Goal: Check status: Check status

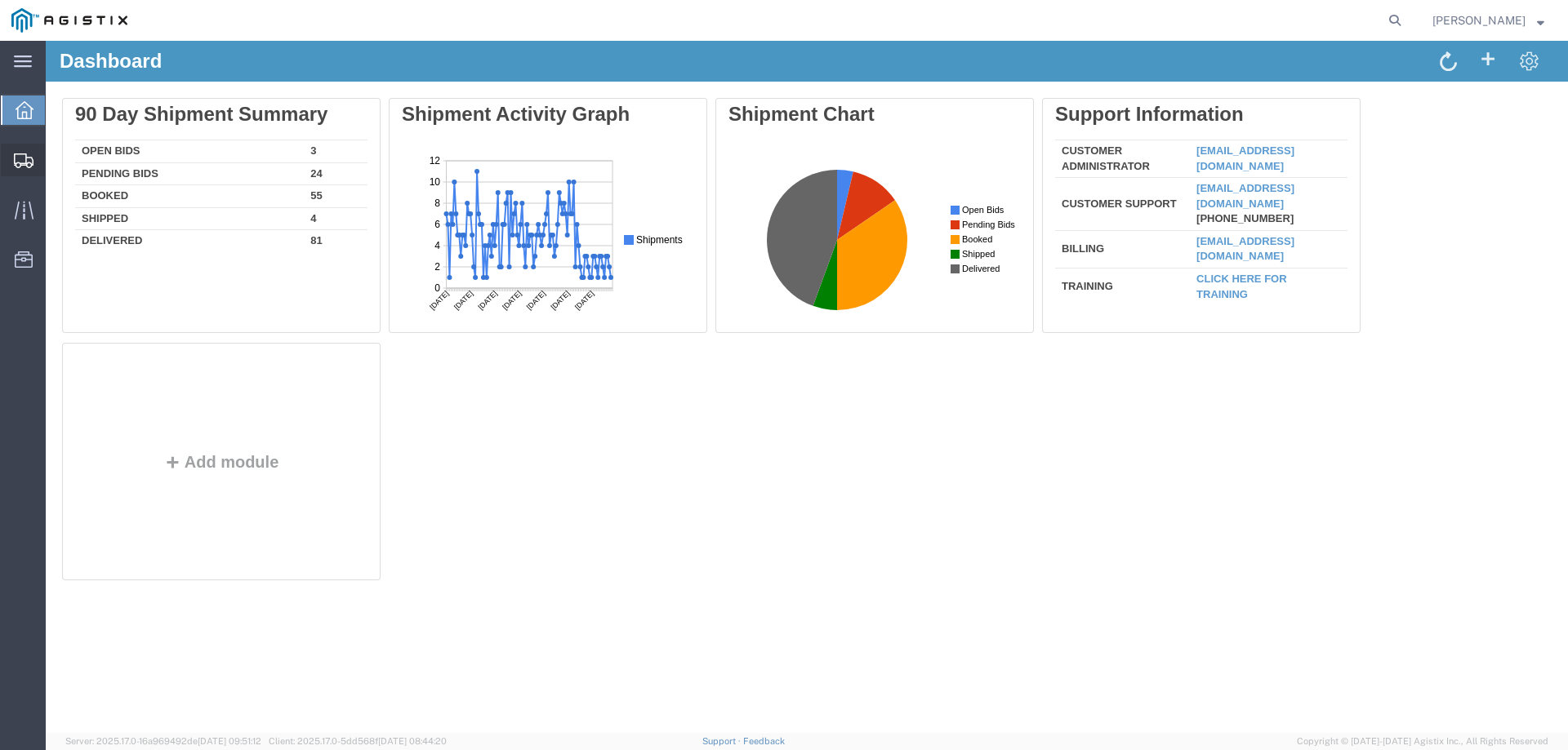
click at [27, 157] on icon at bounding box center [23, 160] width 19 height 14
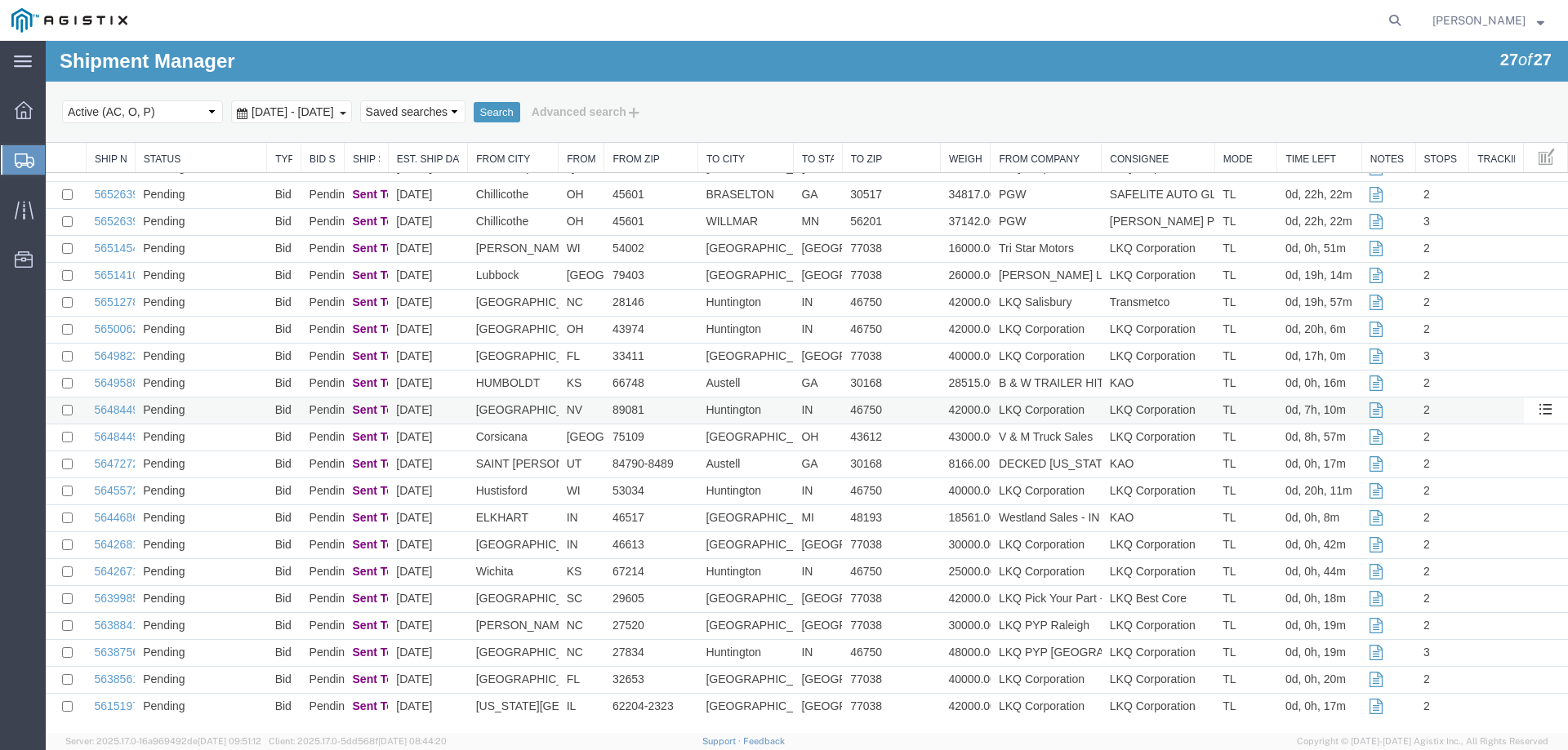
scroll to position [184, 0]
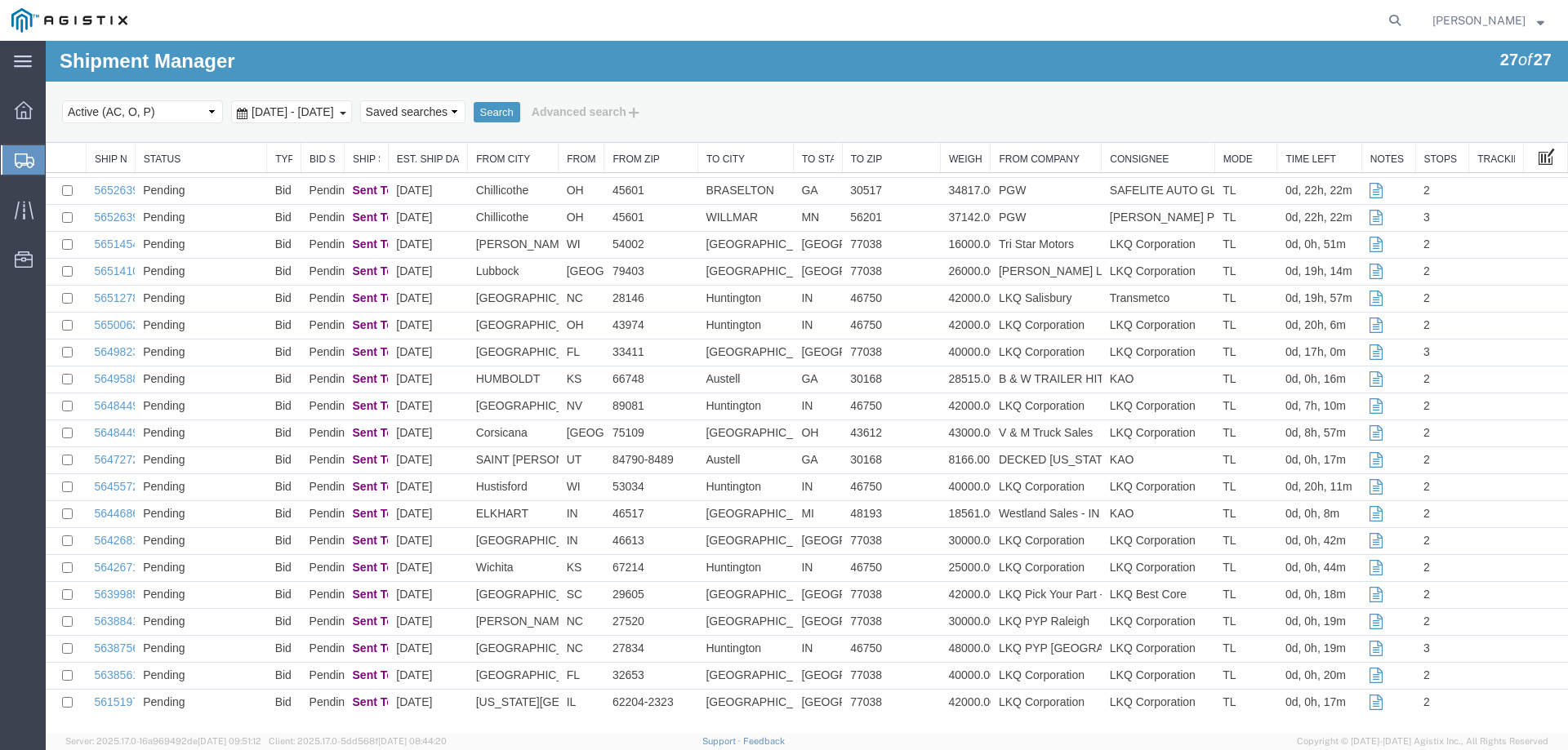
click at [1540, 153] on span at bounding box center [1546, 156] width 16 height 18
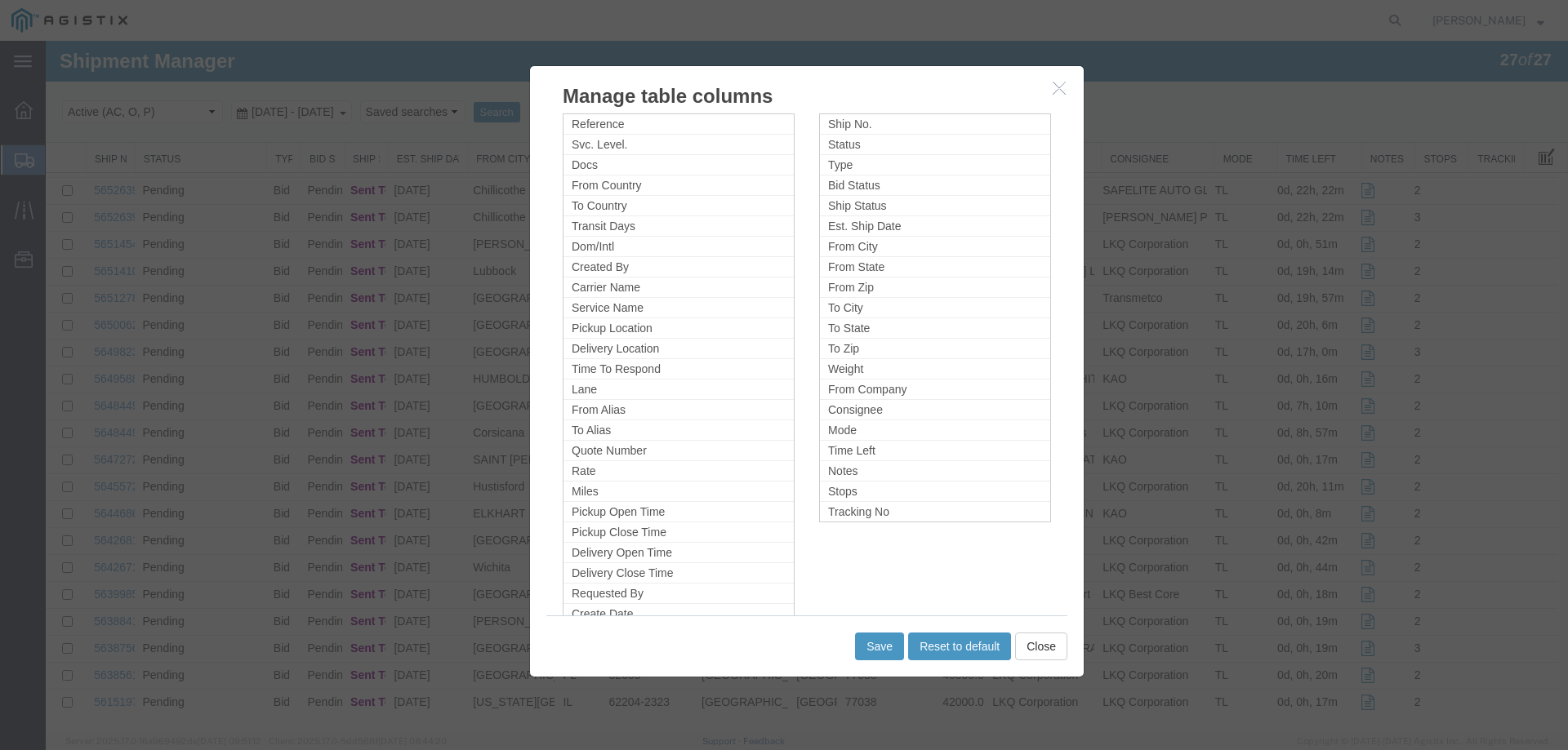
scroll to position [81, 0]
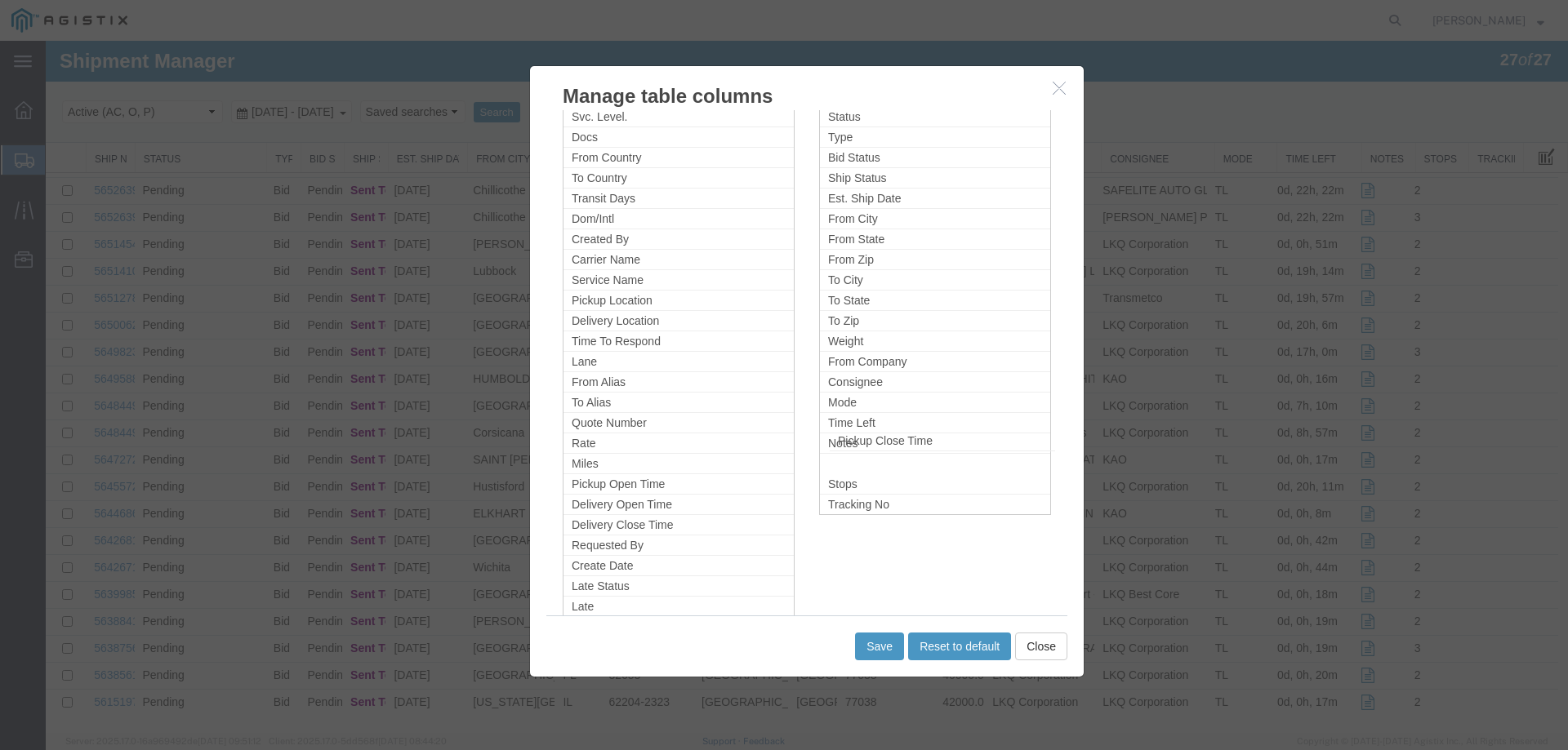
drag, startPoint x: 741, startPoint y: 486, endPoint x: 915, endPoint y: 450, distance: 177.7
drag, startPoint x: 695, startPoint y: 500, endPoint x: 908, endPoint y: 478, distance: 214.1
drag, startPoint x: 669, startPoint y: 502, endPoint x: 876, endPoint y: 482, distance: 208.0
drag, startPoint x: 653, startPoint y: 486, endPoint x: 892, endPoint y: 491, distance: 239.1
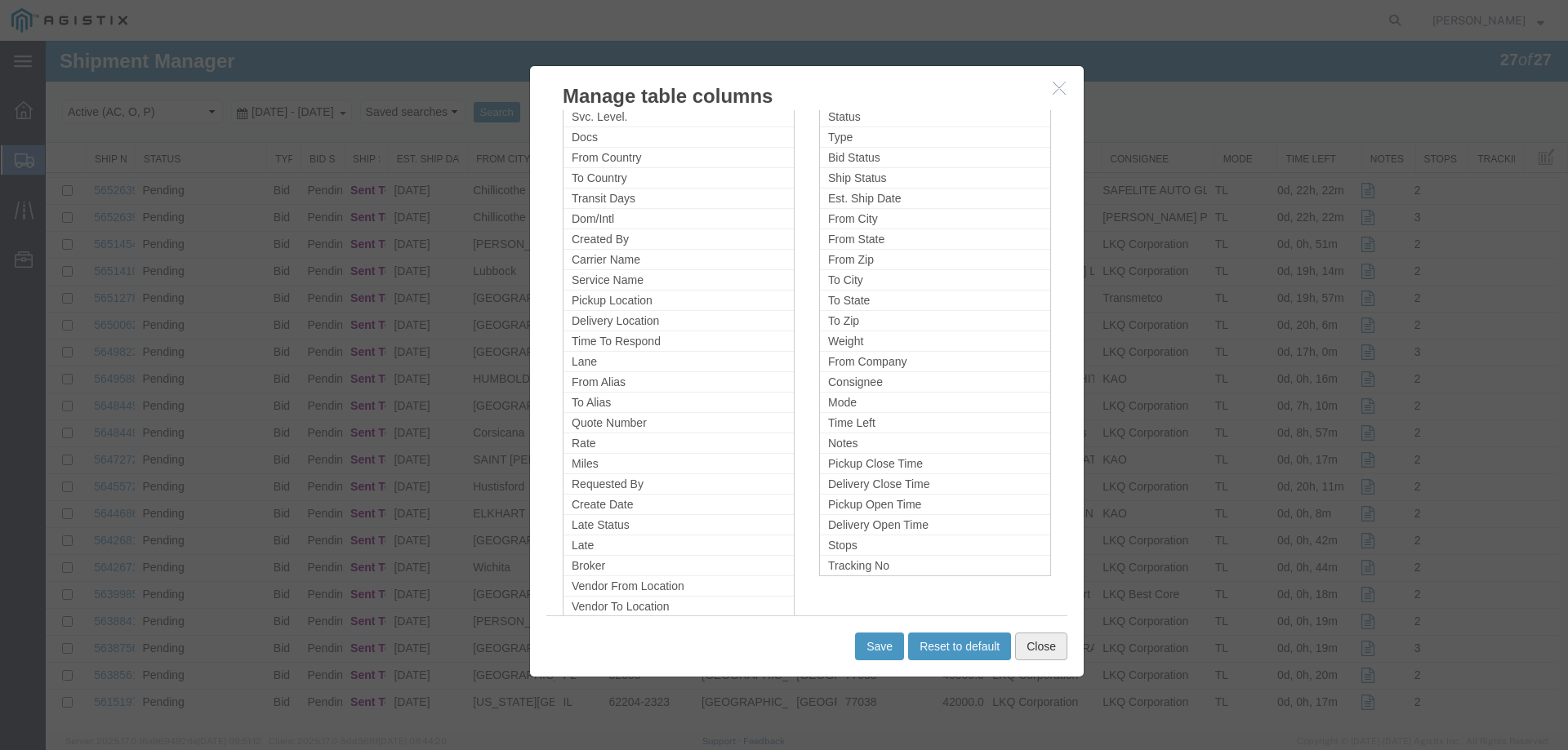
click at [1035, 644] on button "Close" at bounding box center [1041, 647] width 52 height 28
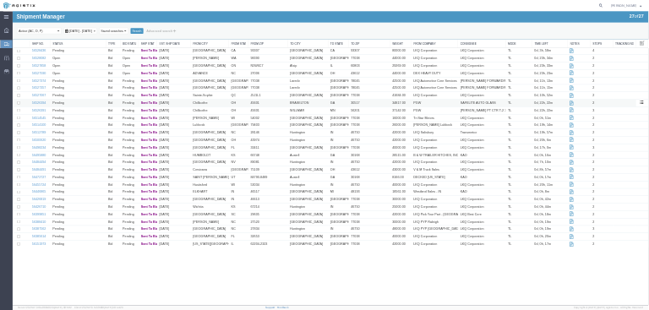
scroll to position [0, 0]
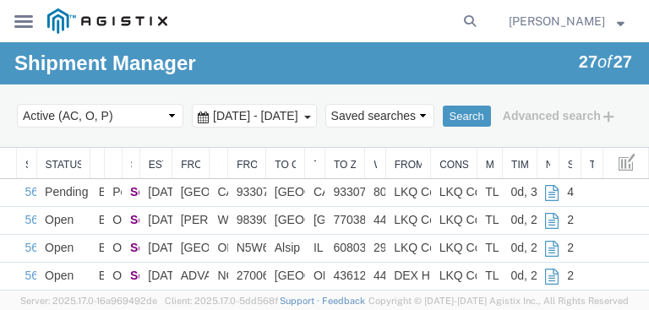
drag, startPoint x: 35, startPoint y: 184, endPoint x: 111, endPoint y: 183, distance: 76.0
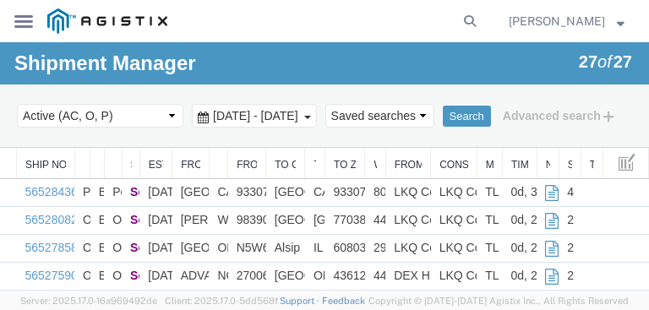
drag, startPoint x: 75, startPoint y: 181, endPoint x: 109, endPoint y: 179, distance: 33.8
drag, startPoint x: 207, startPoint y: 188, endPoint x: 171, endPoint y: 193, distance: 35.7
click at [171, 148] on div at bounding box center [319, 148] width 639 height 0
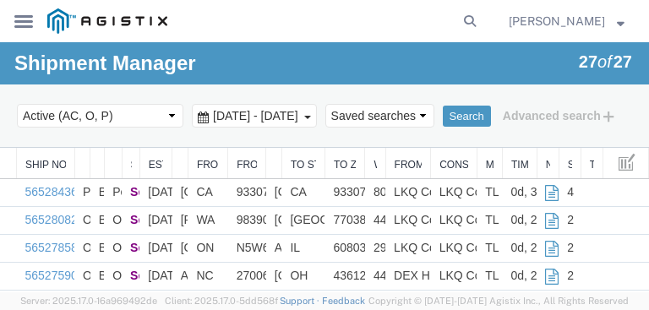
drag, startPoint x: 297, startPoint y: 191, endPoint x: 264, endPoint y: 193, distance: 33.0
click at [264, 148] on div at bounding box center [319, 148] width 639 height 0
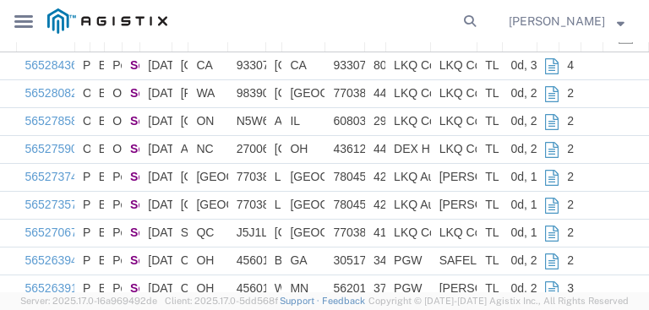
scroll to position [135, 0]
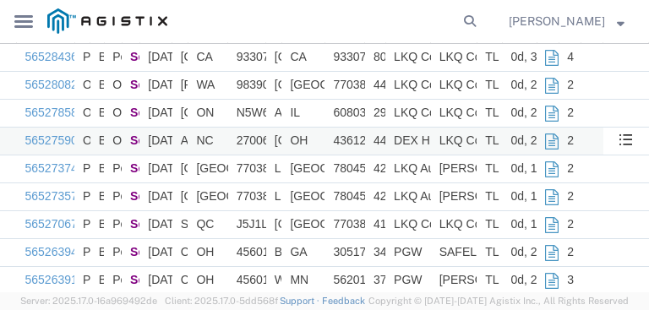
click at [244, 155] on td "27006" at bounding box center [247, 142] width 38 height 28
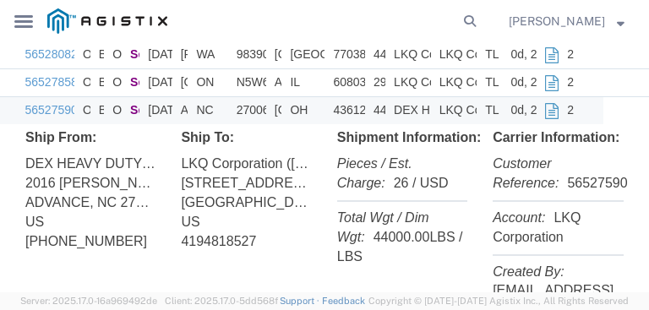
scroll to position [203, 0]
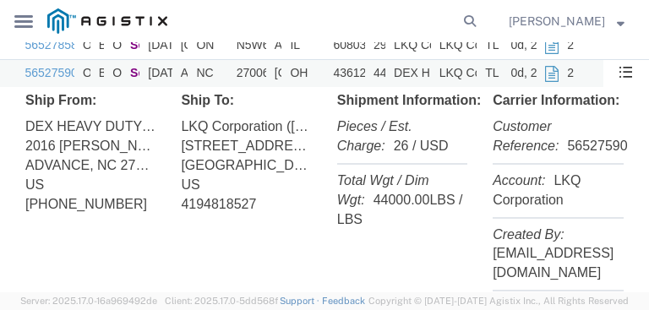
click at [336, 88] on td "43612" at bounding box center [344, 74] width 40 height 28
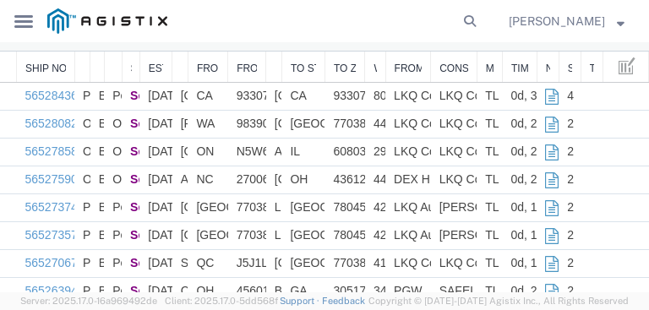
scroll to position [135, 0]
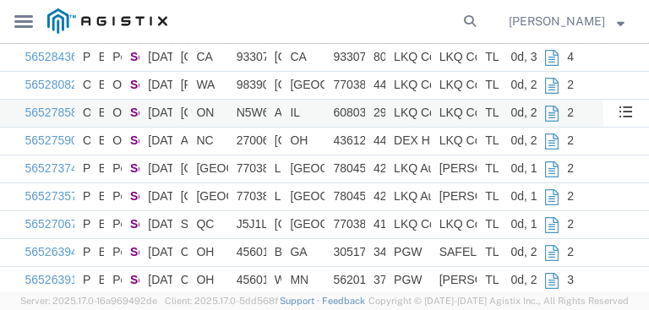
click at [250, 128] on td "N5W6C7" at bounding box center [247, 114] width 38 height 28
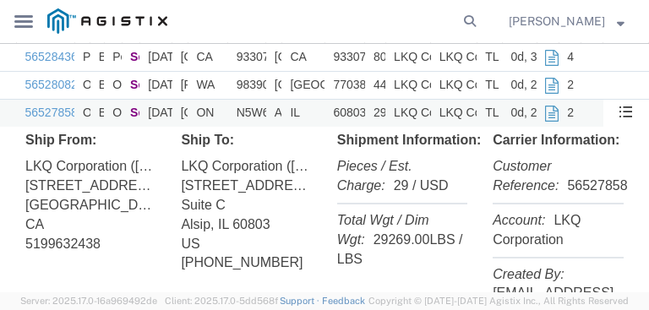
click at [250, 128] on td "N5W6C7" at bounding box center [247, 114] width 38 height 28
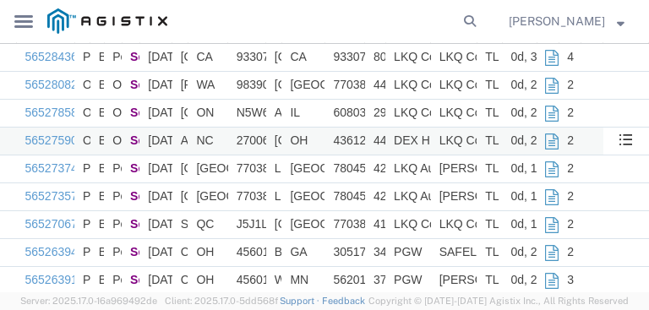
click at [247, 155] on td "27006" at bounding box center [247, 142] width 38 height 28
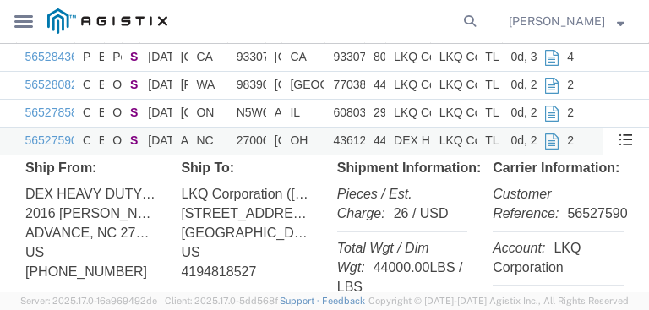
click at [247, 155] on td "27006" at bounding box center [247, 142] width 38 height 28
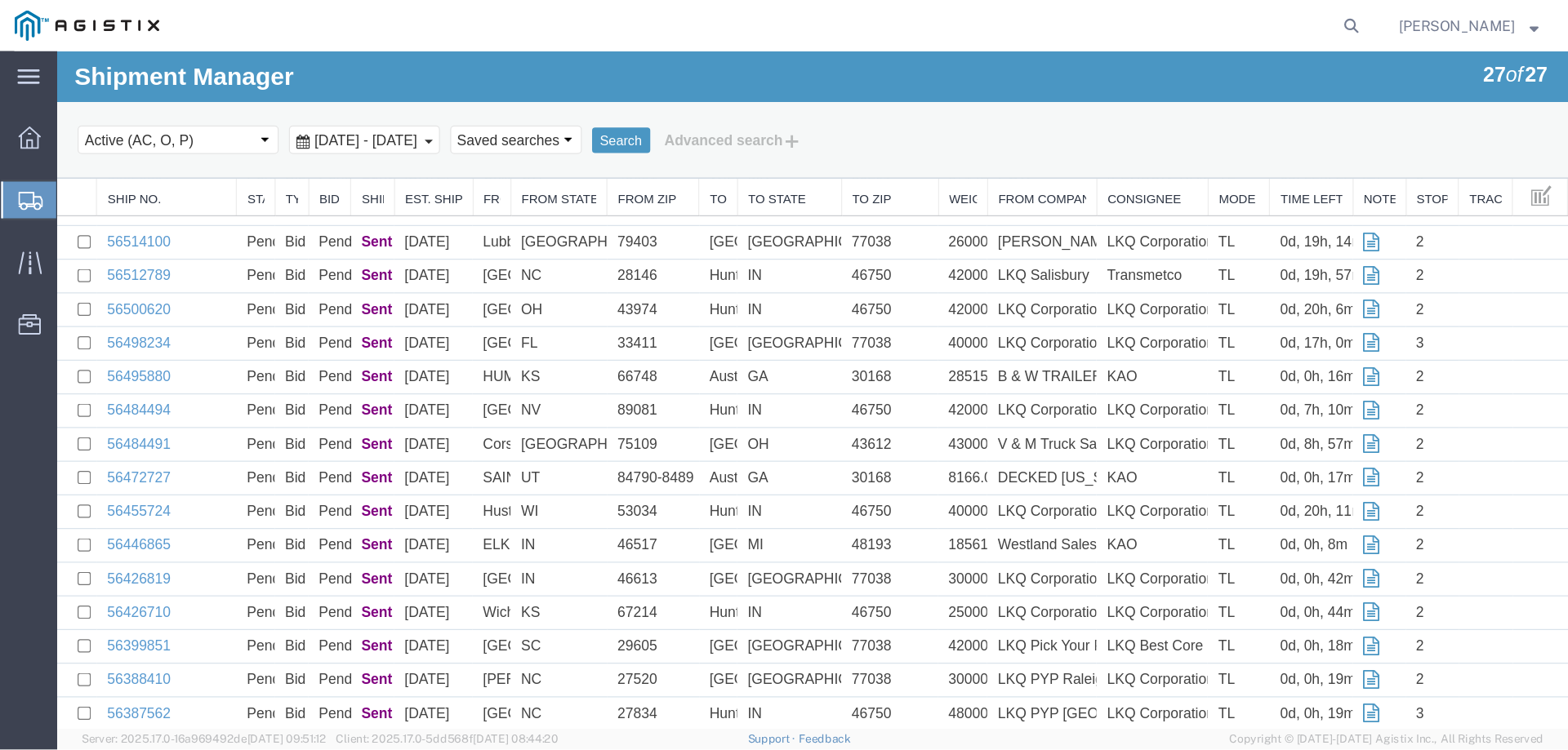
scroll to position [184, 0]
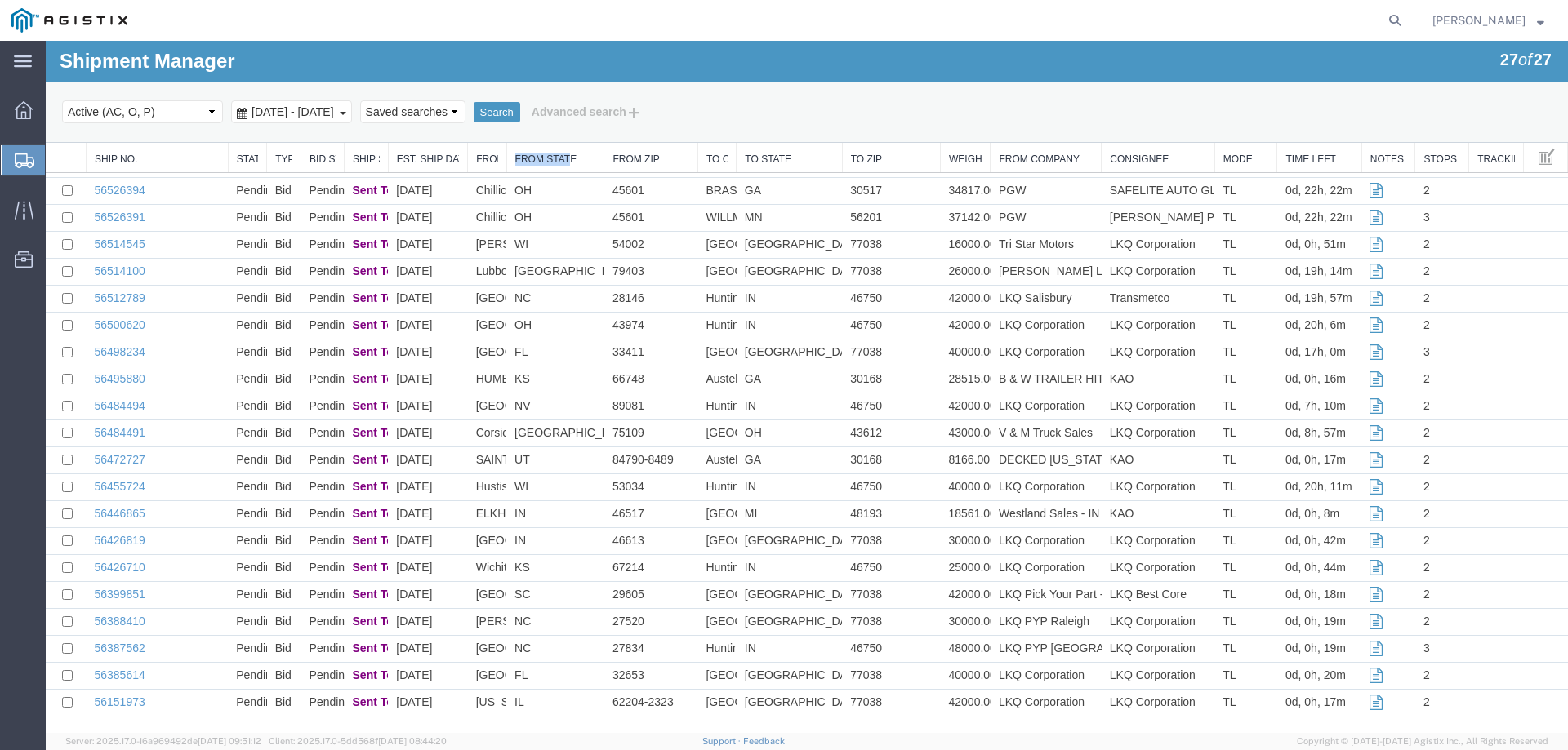
drag, startPoint x: 596, startPoint y: 159, endPoint x: 587, endPoint y: 164, distance: 10.3
click at [578, 164] on th "From State" at bounding box center [555, 158] width 98 height 30
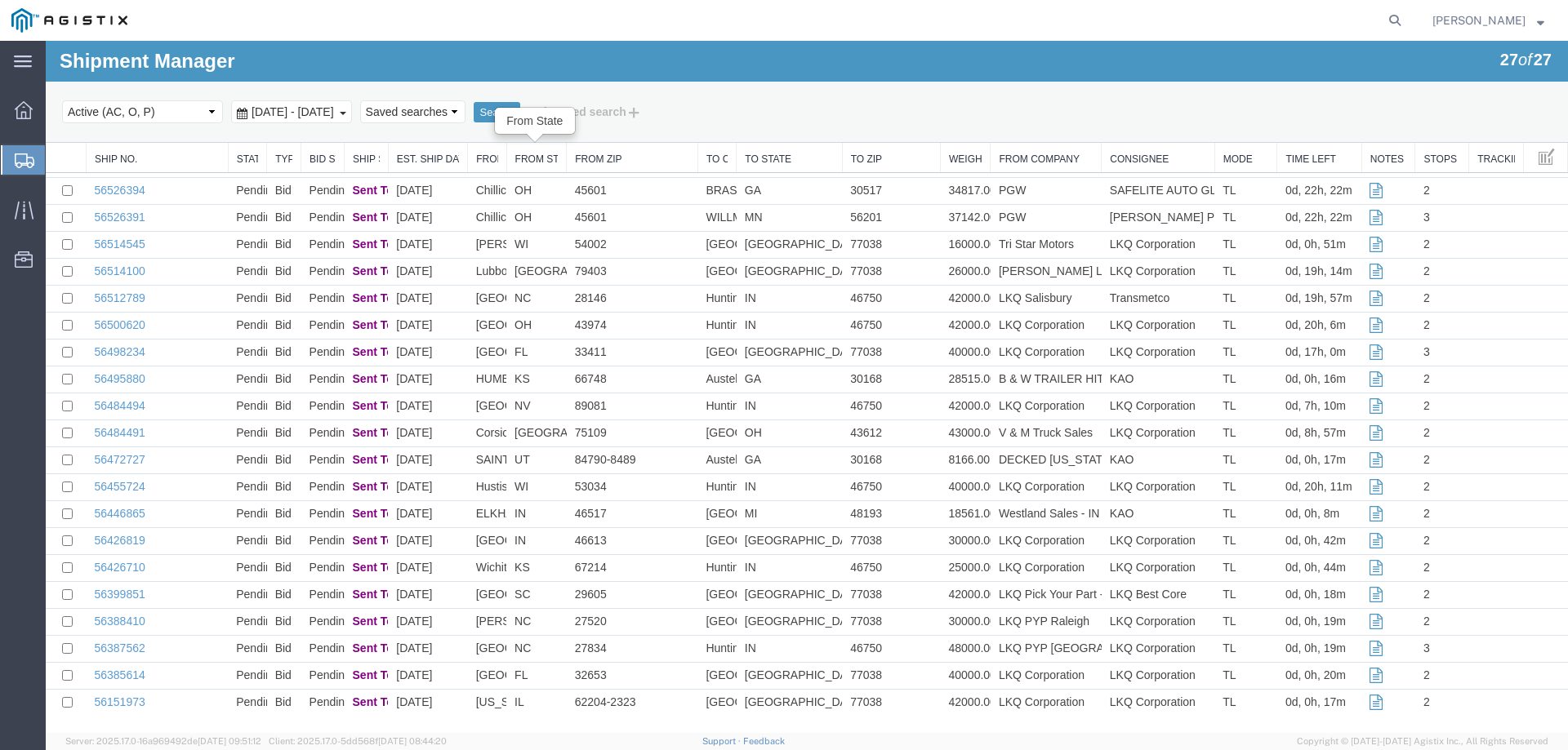
drag, startPoint x: 599, startPoint y: 160, endPoint x: 570, endPoint y: 156, distance: 29.3
click at [555, 159] on div "Ship No. Status Type Bid Status Ship Status Est. Ship Date From City From State…" at bounding box center [806, 337] width 1522 height 757
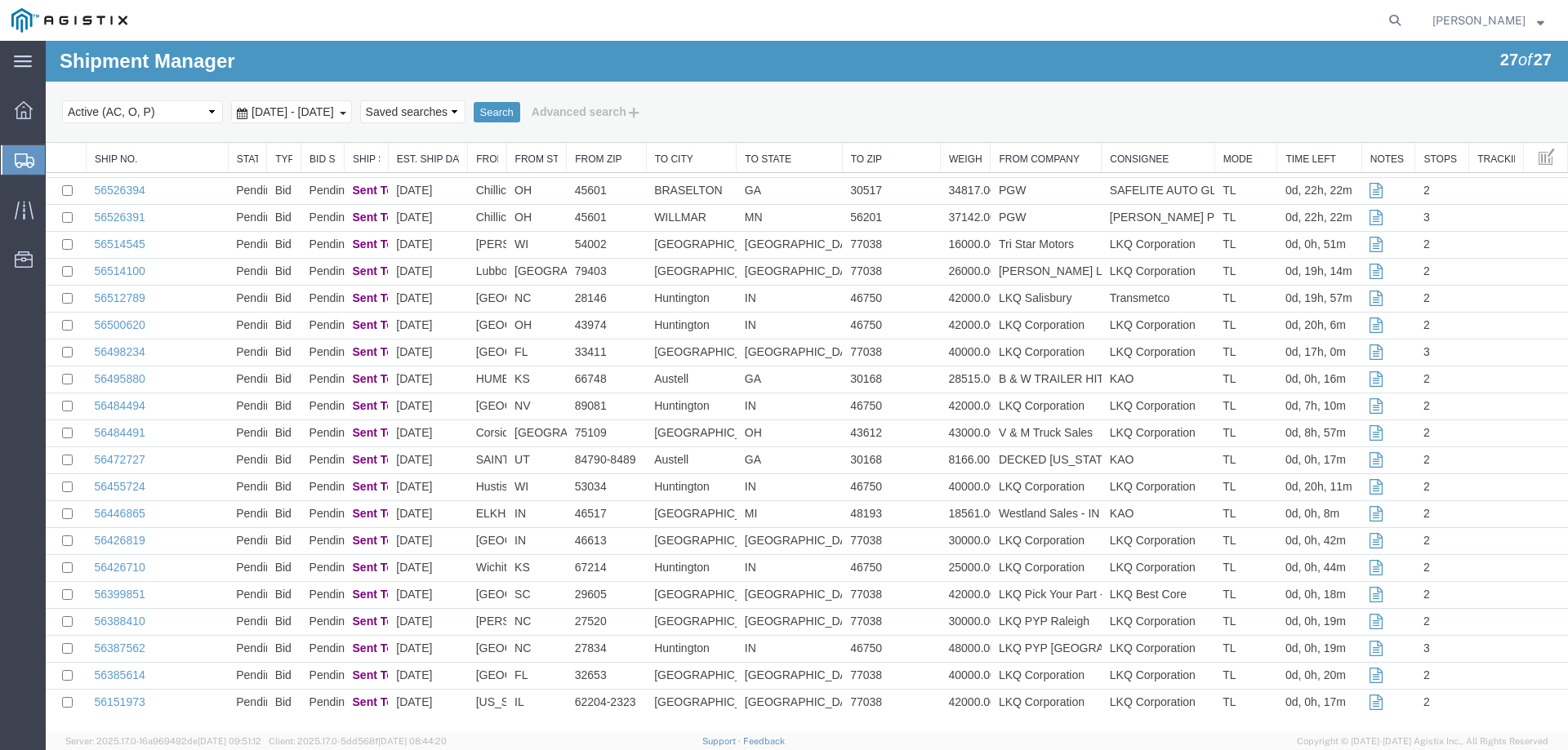
drag, startPoint x: 696, startPoint y: 152, endPoint x: 636, endPoint y: 155, distance: 60.1
click at [636, 155] on div "Ship No. Status Type Bid Status Ship Status Est. Ship Date From City From State…" at bounding box center [806, 337] width 1522 height 757
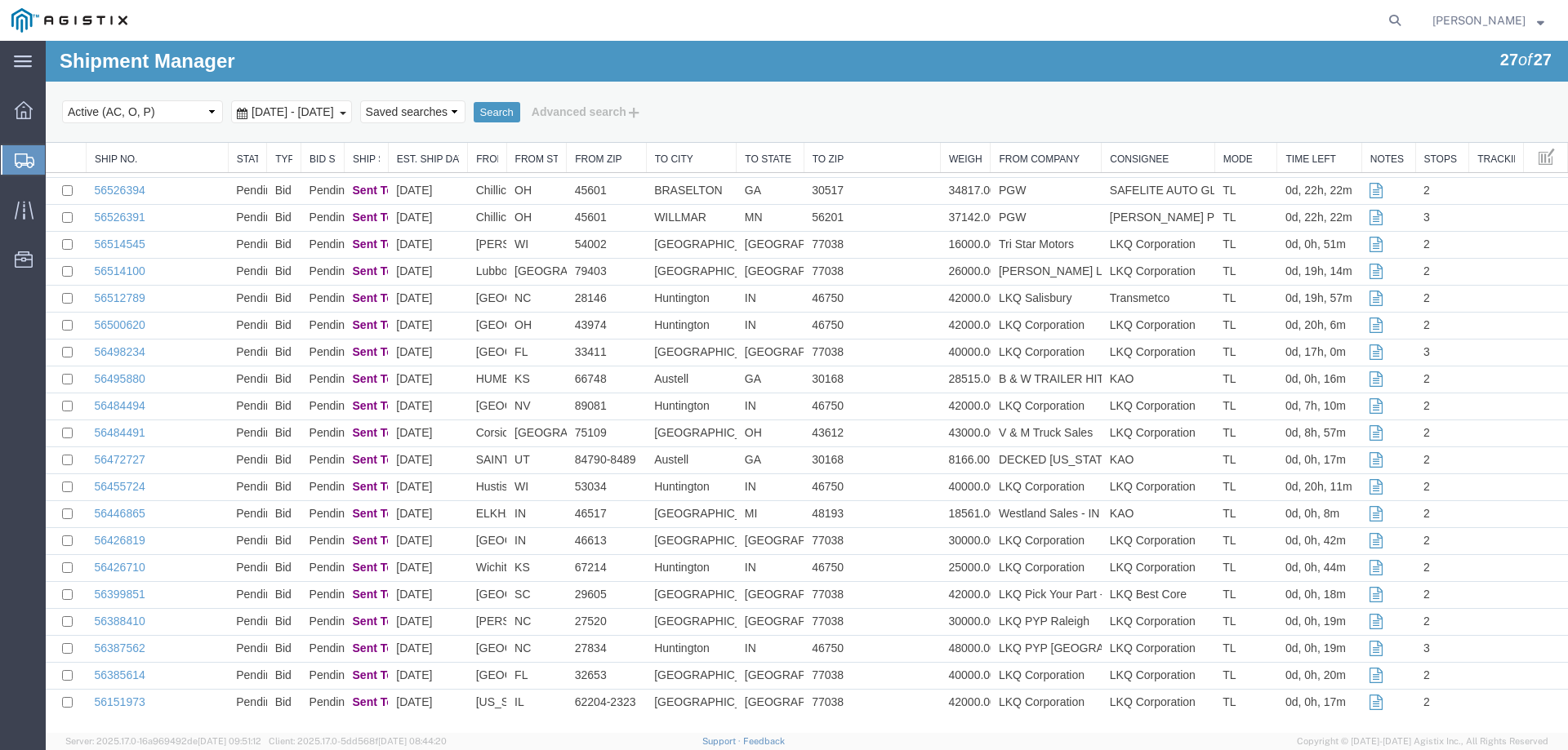
drag, startPoint x: 837, startPoint y: 159, endPoint x: 792, endPoint y: 160, distance: 45.0
click at [792, 160] on div "Ship No. Status Type Bid Status Ship Status Est. Ship Date From City From State…" at bounding box center [806, 337] width 1522 height 757
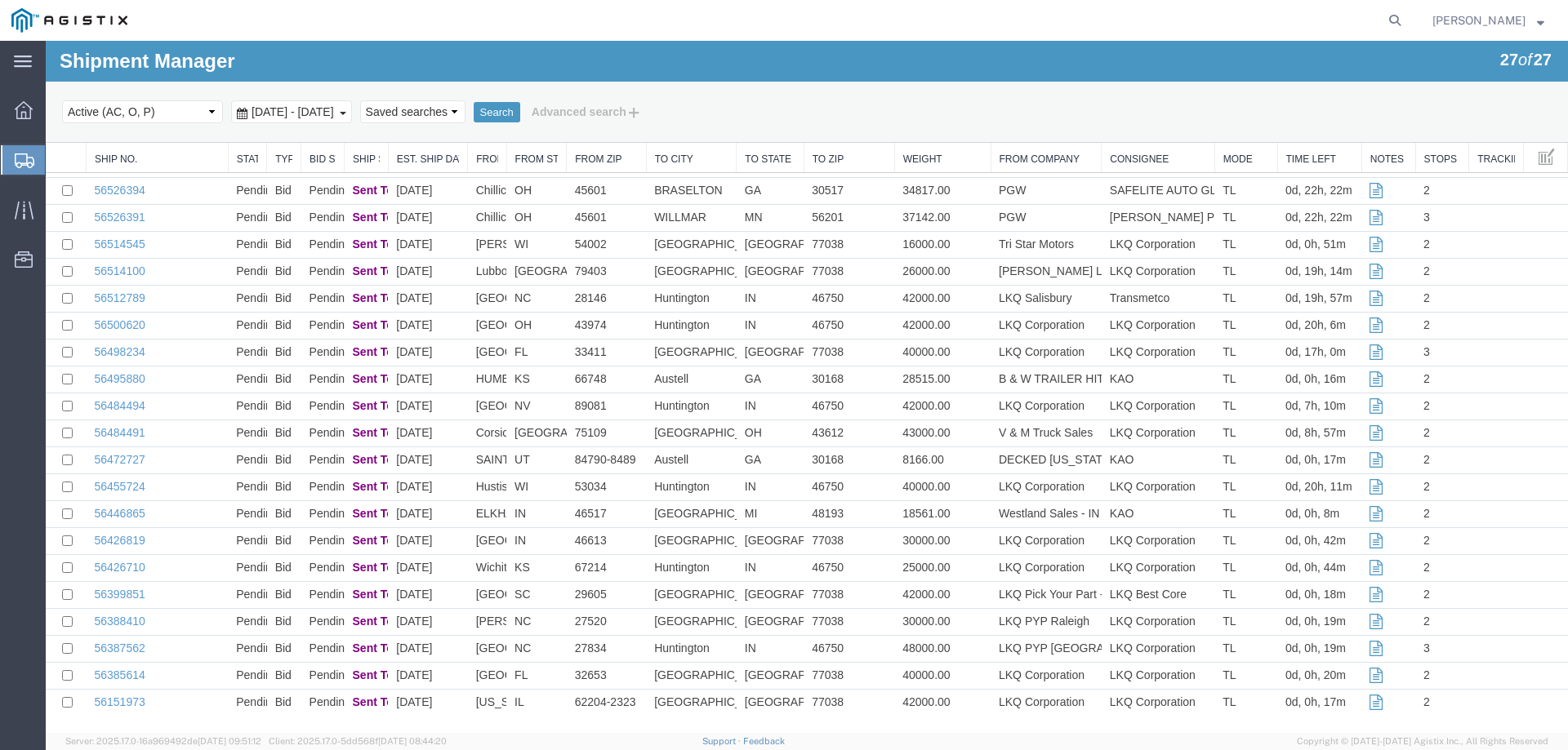
drag, startPoint x: 937, startPoint y: 159, endPoint x: 883, endPoint y: 162, distance: 54.1
click at [883, 162] on div "Ship No. Status Type Bid Status Ship Status Est. Ship Date From City From State…" at bounding box center [806, 337] width 1522 height 757
drag, startPoint x: 505, startPoint y: 157, endPoint x: 581, endPoint y: 155, distance: 76.0
click at [581, 155] on div "Ship No. Status Type Bid Status Ship Status Est. Ship Date From City From State…" at bounding box center [806, 337] width 1522 height 757
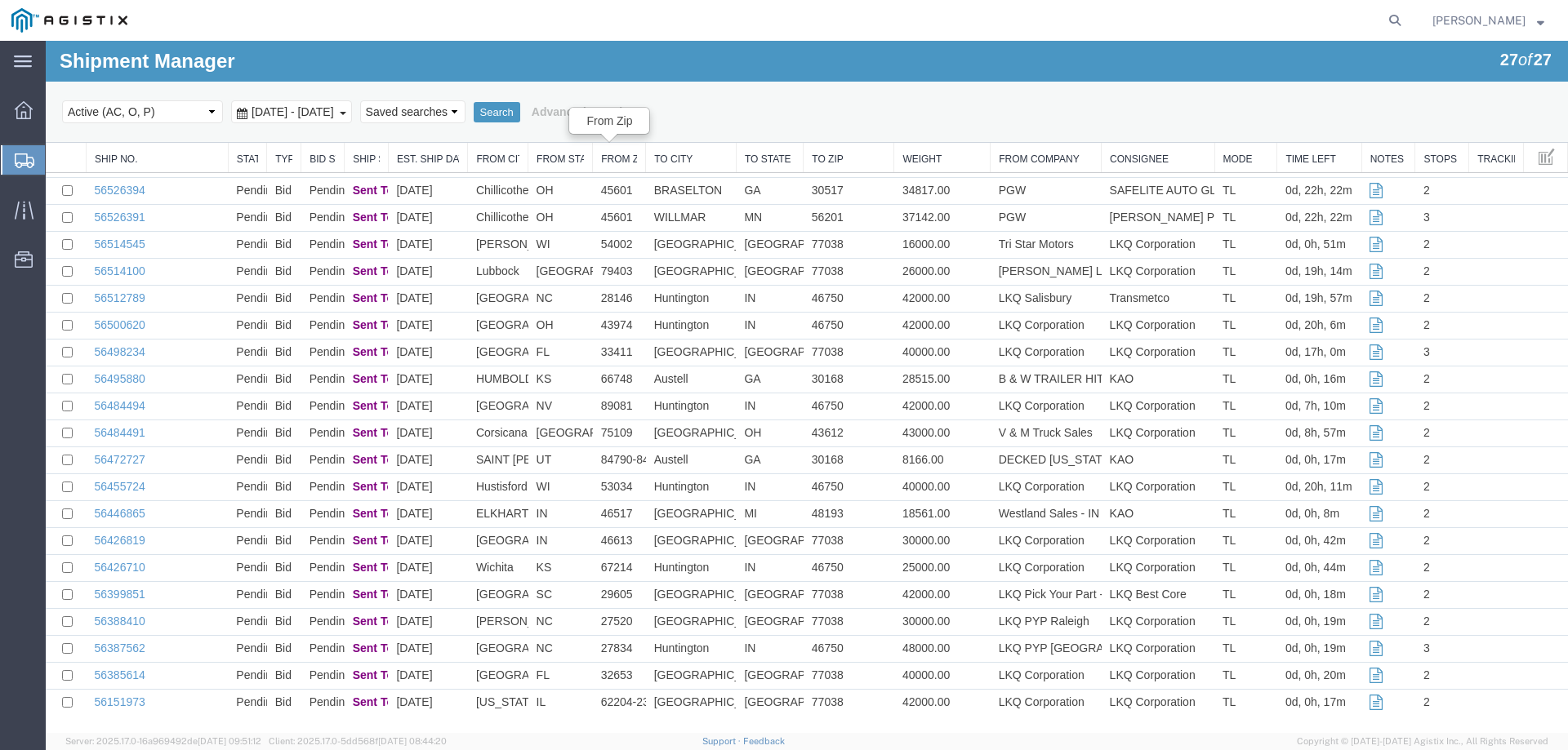
drag, startPoint x: 562, startPoint y: 156, endPoint x: 594, endPoint y: 159, distance: 32.1
click at [594, 159] on div "Ship No. Status Type Bid Status Ship Status Est. Ship Date From City From State…" at bounding box center [806, 337] width 1522 height 757
drag, startPoint x: 526, startPoint y: 162, endPoint x: 573, endPoint y: 166, distance: 47.2
click at [573, 166] on div "Ship No. Status Type Bid Status Ship Status Est. Ship Date From City From State…" at bounding box center [806, 337] width 1522 height 757
drag, startPoint x: 589, startPoint y: 159, endPoint x: 596, endPoint y: 160, distance: 7.1
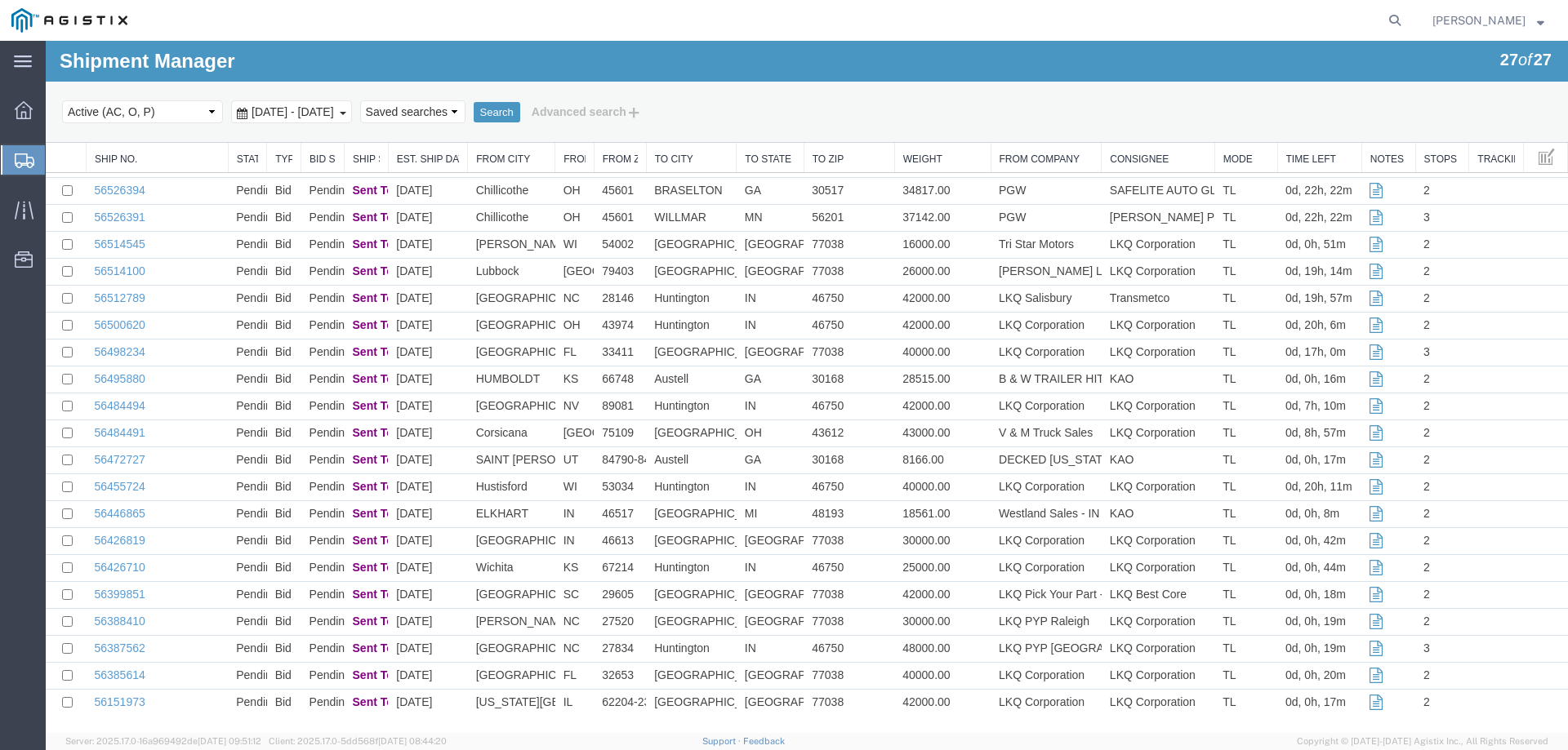
click at [596, 160] on div "Ship No. Status Type Bid Status Ship Status Est. Ship Date From City From State…" at bounding box center [806, 337] width 1522 height 757
click at [653, 165] on div "Ship No. Status Type Bid Status Ship Status Est. Ship Date From City From State…" at bounding box center [806, 337] width 1522 height 757
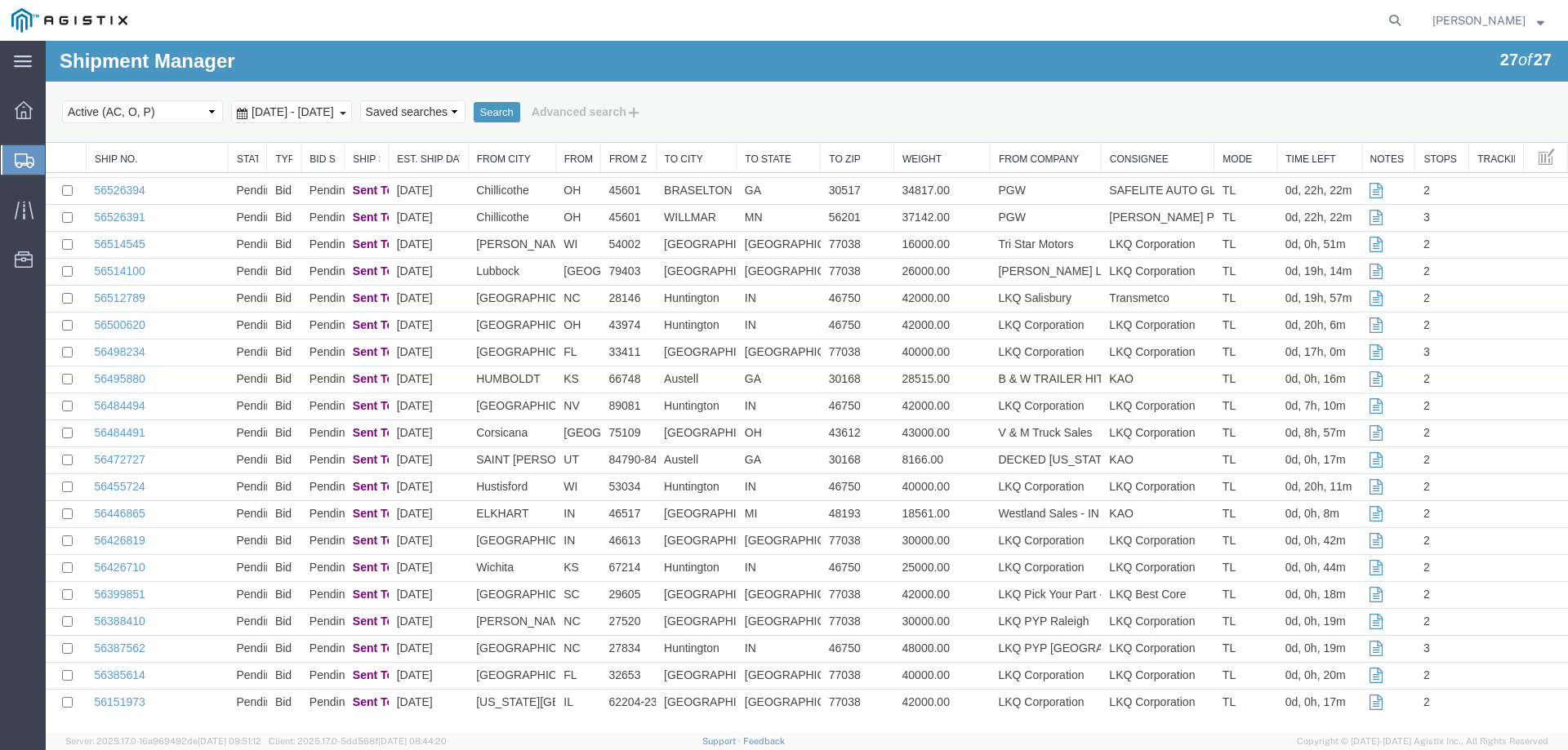
drag, startPoint x: 796, startPoint y: 164, endPoint x: 817, endPoint y: 167, distance: 21.2
click at [817, 167] on div "Ship No. Status Type Bid Status Ship Status Est. Ship Date From City From State…" at bounding box center [806, 337] width 1522 height 757
drag, startPoint x: 735, startPoint y: 162, endPoint x: 768, endPoint y: 164, distance: 33.1
click at [768, 164] on div "Ship No. Status Type Bid Status Ship Status Est. Ship Date From City From State…" at bounding box center [806, 337] width 1522 height 757
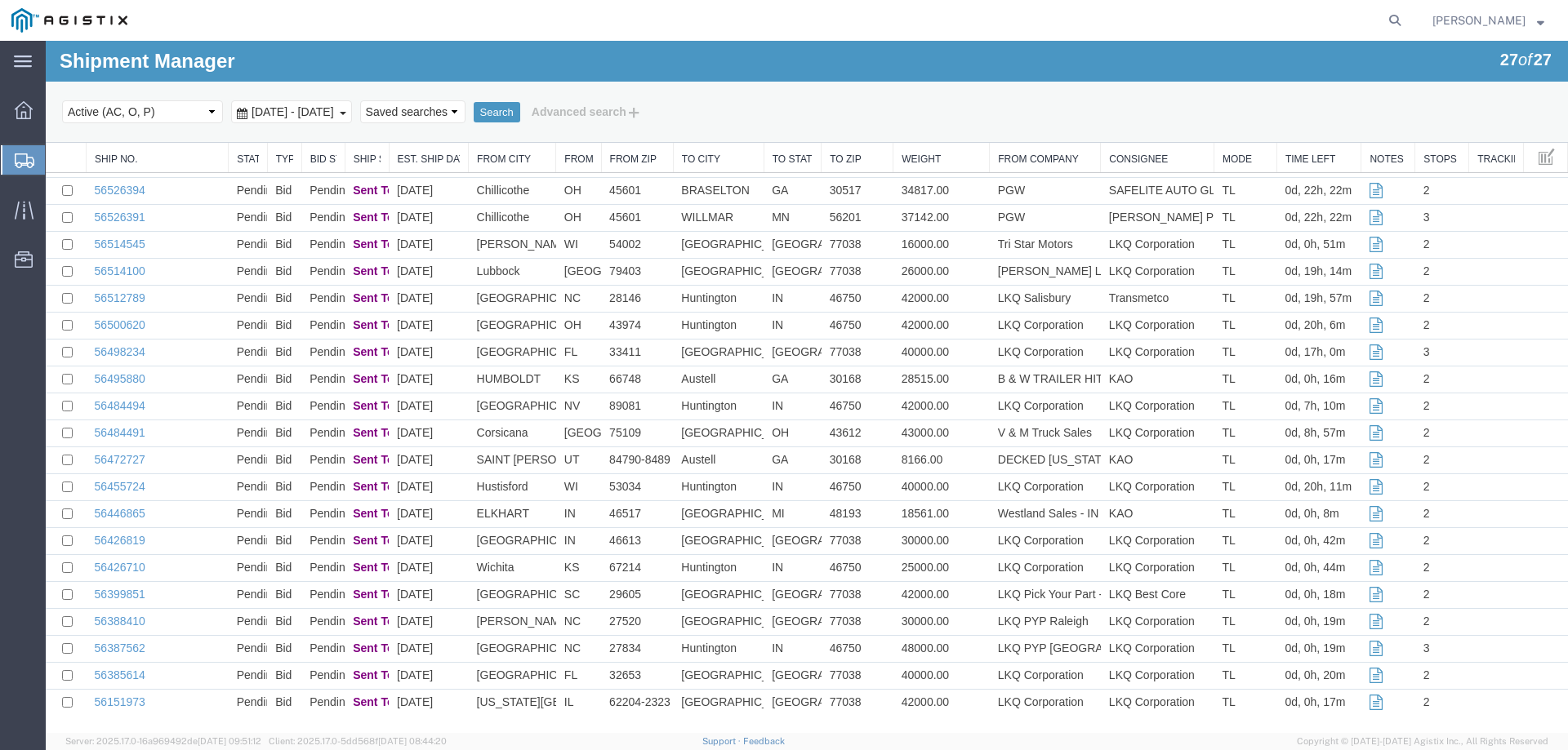
drag, startPoint x: 654, startPoint y: 160, endPoint x: 672, endPoint y: 160, distance: 18.0
click at [676, 160] on div "Ship No. Status Type Bid Status Ship Status Est. Ship Date From City From State…" at bounding box center [806, 337] width 1522 height 757
drag, startPoint x: 600, startPoint y: 159, endPoint x: 615, endPoint y: 160, distance: 15.0
click at [615, 160] on div "Ship No. Status Type Bid Status Ship Status Est. Ship Date From City From State…" at bounding box center [806, 337] width 1522 height 757
drag, startPoint x: 553, startPoint y: 162, endPoint x: 570, endPoint y: 165, distance: 17.3
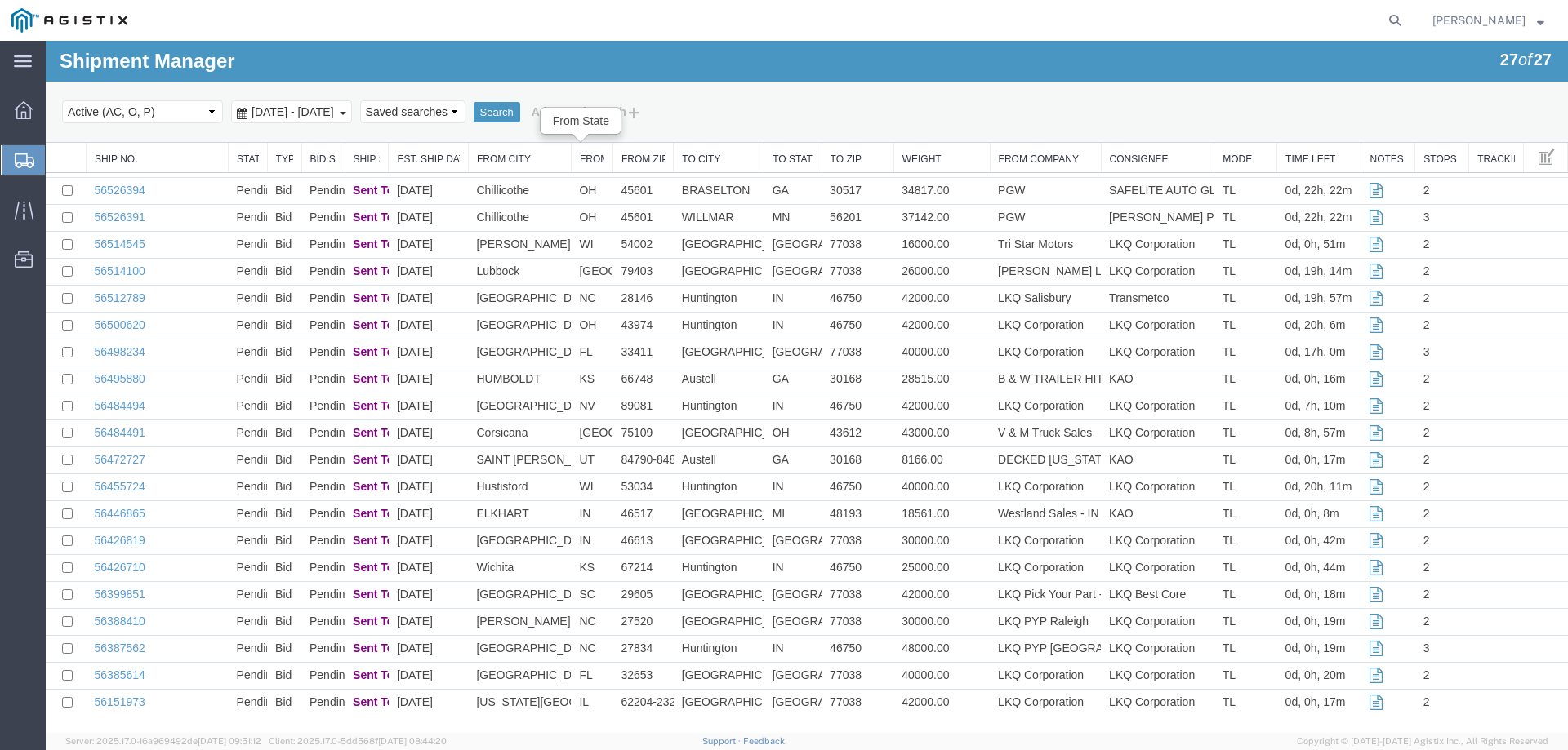
click at [570, 165] on div "Ship No. Status Type Bid Status Ship Status Est. Ship Date From City From State…" at bounding box center [806, 337] width 1522 height 757
click at [607, 159] on div at bounding box center [610, 158] width 6 height 30
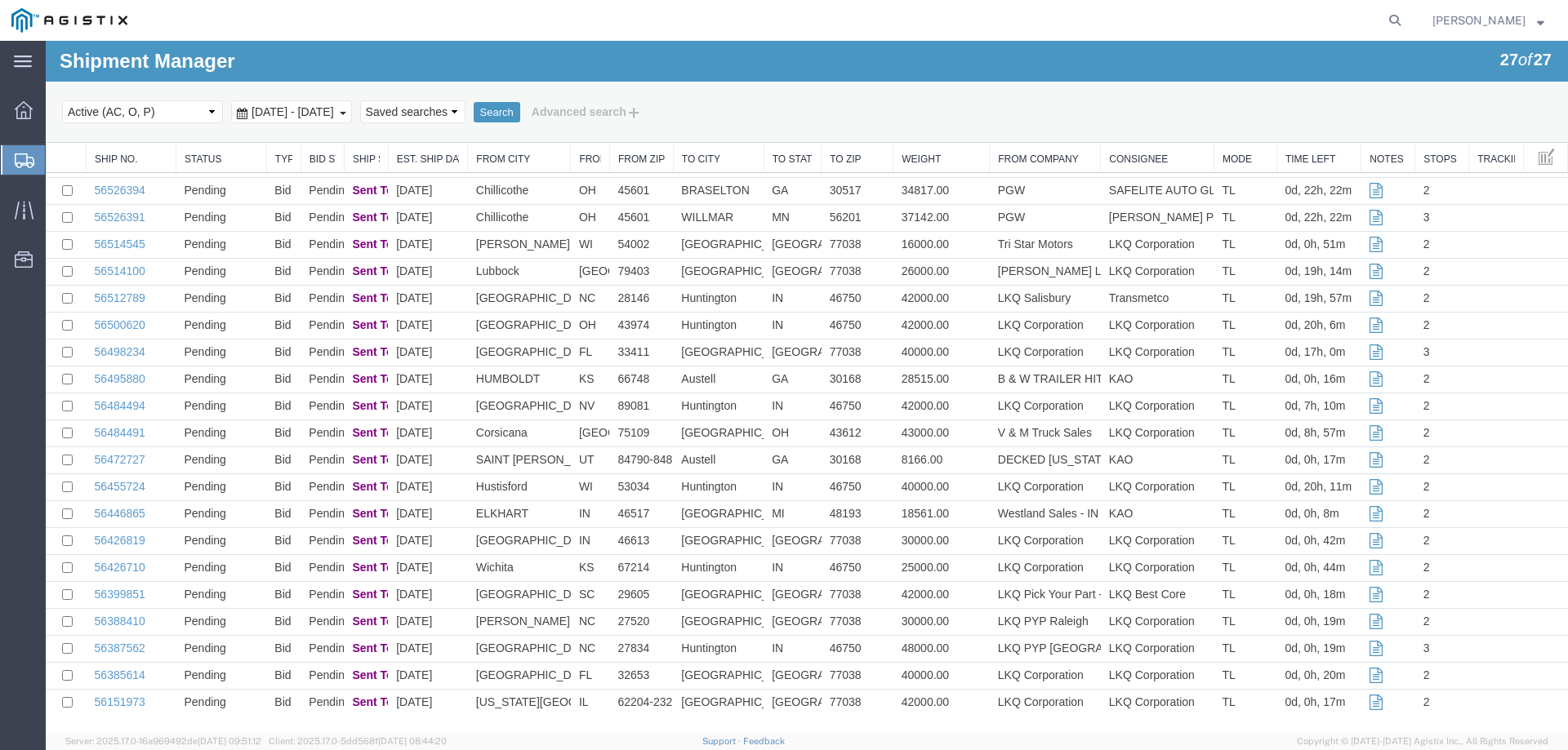
drag, startPoint x: 229, startPoint y: 157, endPoint x: 170, endPoint y: 167, distance: 59.8
click at [168, 169] on div "Ship No. Status Type Bid Status Ship Status Est. Ship Date From City From State…" at bounding box center [806, 337] width 1522 height 757
click at [247, 155] on div "Ship No. Status Type Bid Status Ship Status Est. Ship Date From City From State…" at bounding box center [806, 337] width 1522 height 757
drag, startPoint x: 305, startPoint y: 159, endPoint x: 284, endPoint y: 158, distance: 21.0
click at [284, 158] on tr "Ship No. Status Type Bid Status Ship Status Est. Ship Date From City From State…" at bounding box center [806, 158] width 1522 height 30
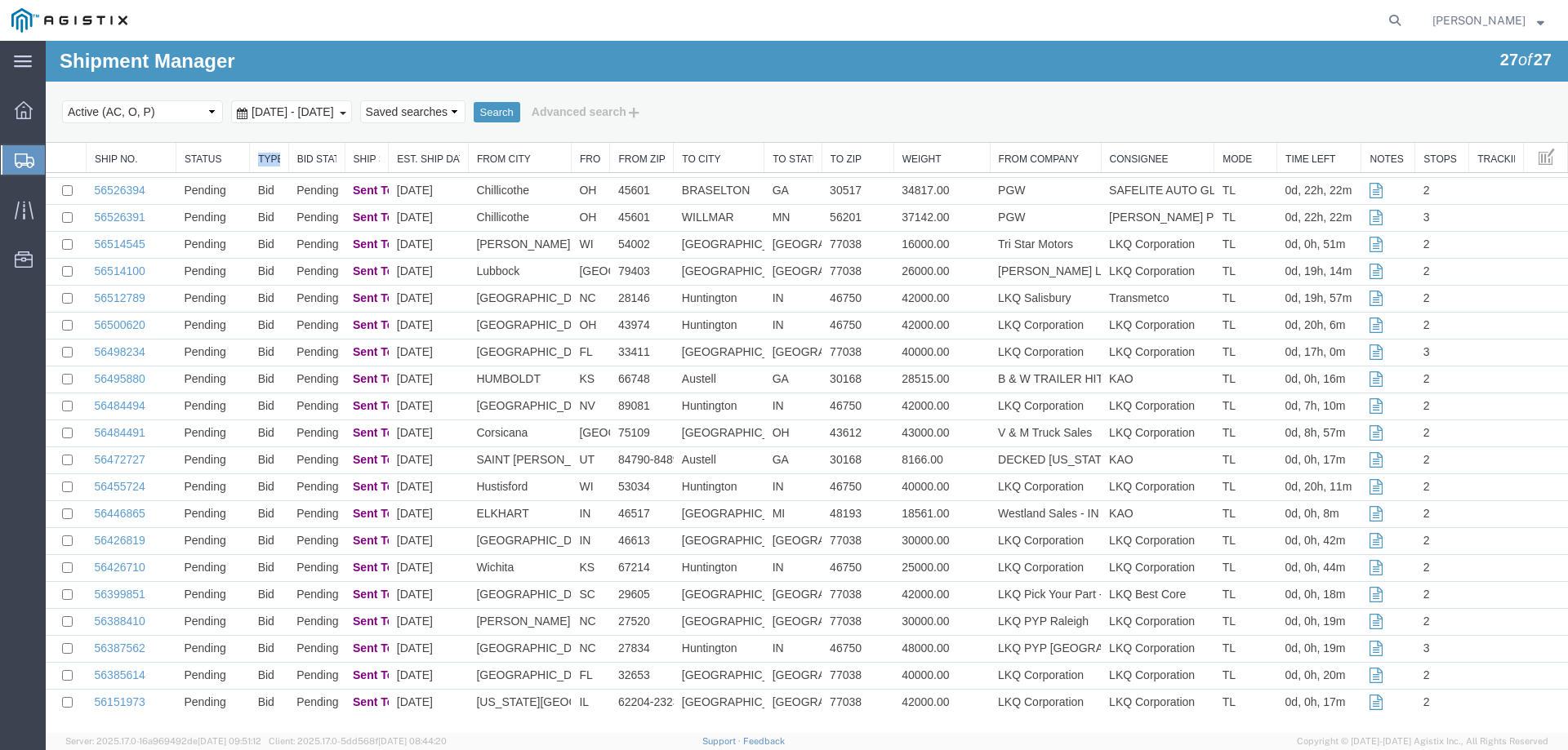
drag, startPoint x: 303, startPoint y: 160, endPoint x: 281, endPoint y: 157, distance: 22.2
click at [281, 157] on div "Ship No. Status Type Bid Status Ship Status Est. Ship Date From City From State…" at bounding box center [806, 337] width 1522 height 757
